Goal: Task Accomplishment & Management: Complete application form

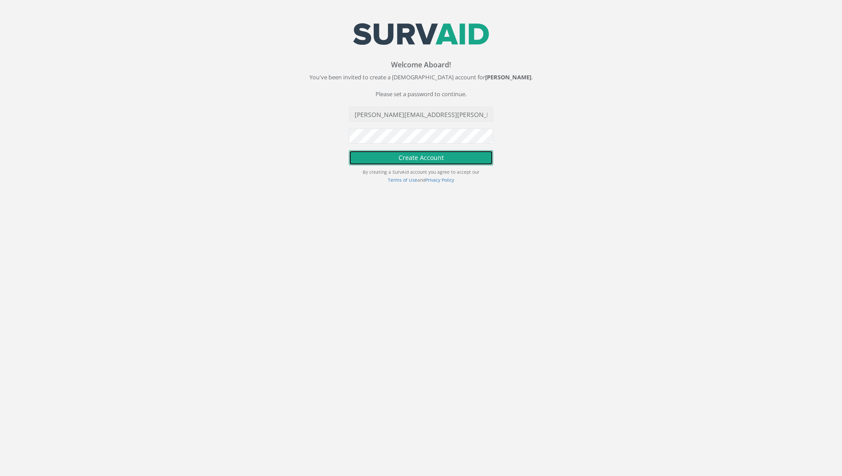
click at [429, 157] on button "Create Account" at bounding box center [421, 157] width 144 height 15
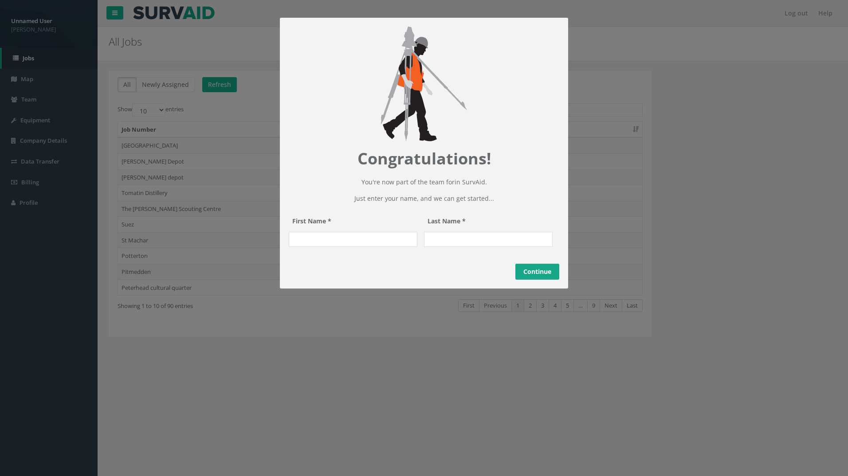
click at [349, 247] on input "First Name *" at bounding box center [353, 239] width 129 height 15
type input "[PERSON_NAME]"
click at [437, 247] on input "Last Name *" at bounding box center [488, 239] width 129 height 15
type input "[PERSON_NAME]"
click at [546, 280] on link "Continue" at bounding box center [537, 272] width 44 height 16
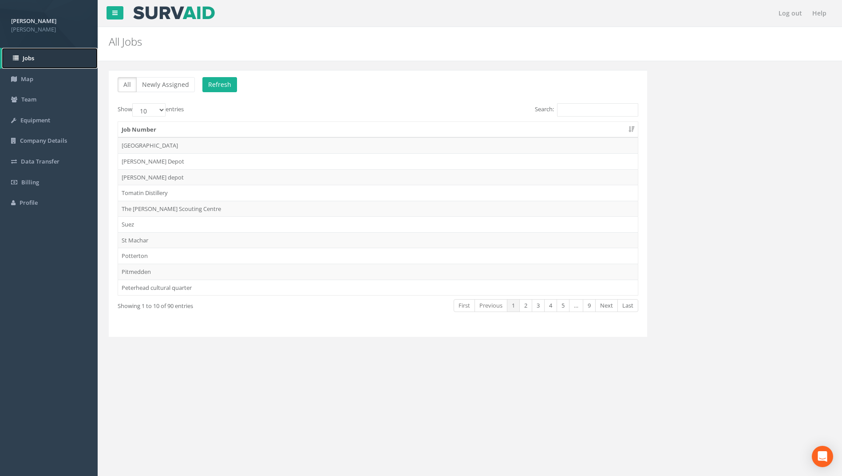
click at [42, 57] on link "Jobs" at bounding box center [50, 58] width 96 height 21
click at [33, 95] on span "Team" at bounding box center [28, 99] width 15 height 8
